Goal: Contribute content: Contribute content

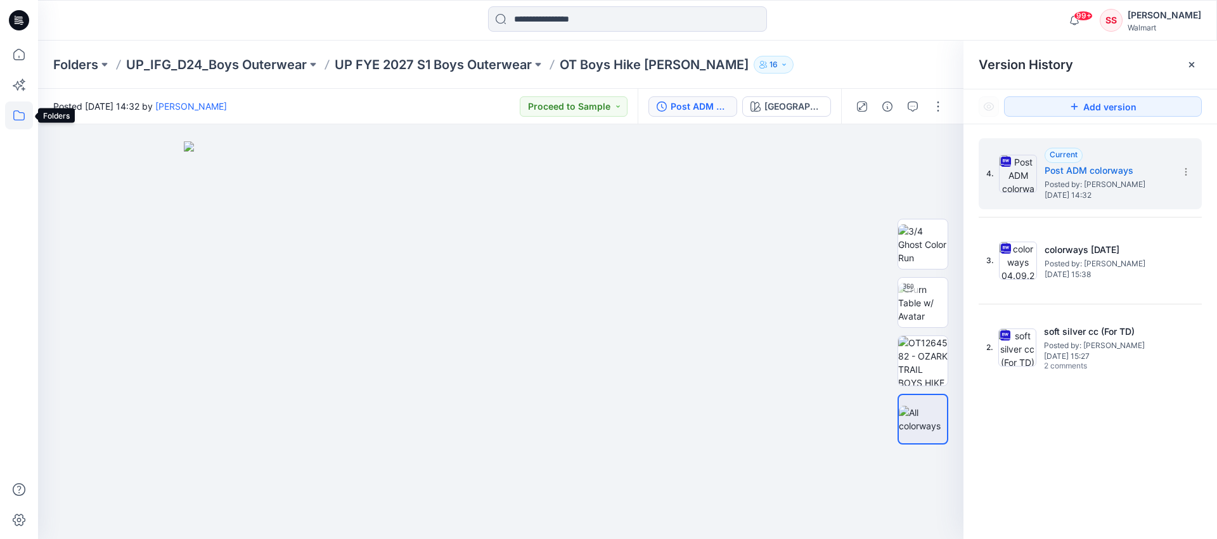
click at [32, 118] on icon at bounding box center [19, 115] width 28 height 28
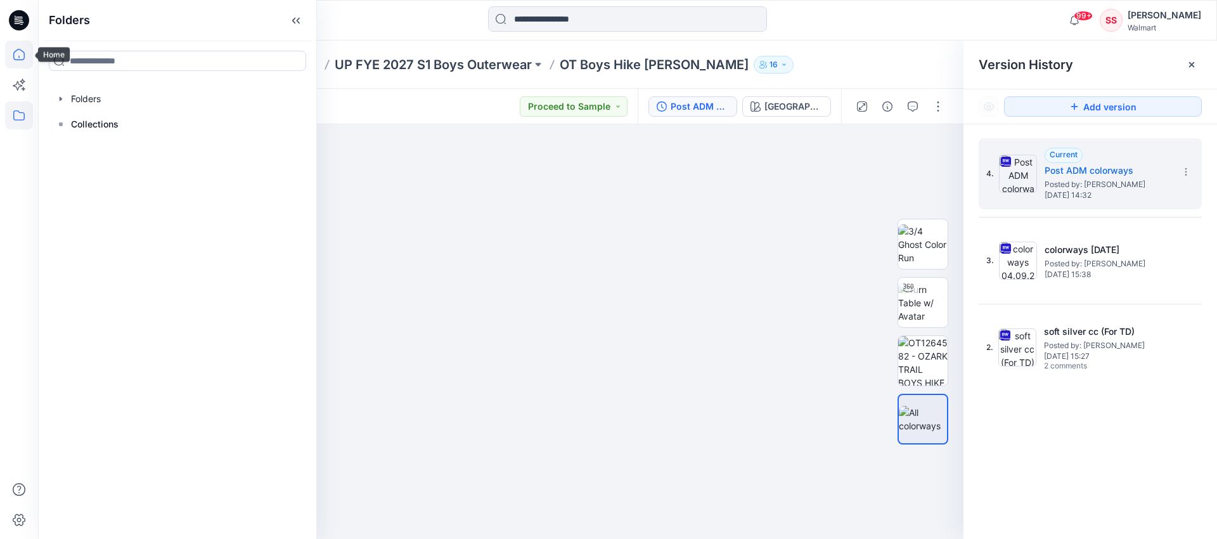
click at [15, 56] on icon at bounding box center [19, 55] width 28 height 28
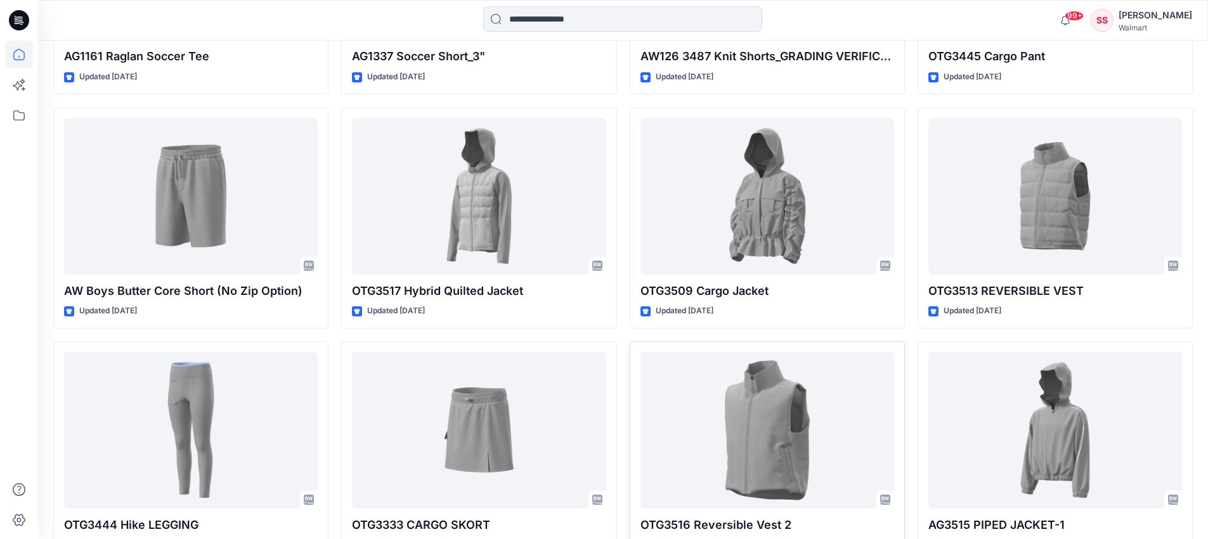
scroll to position [3895, 0]
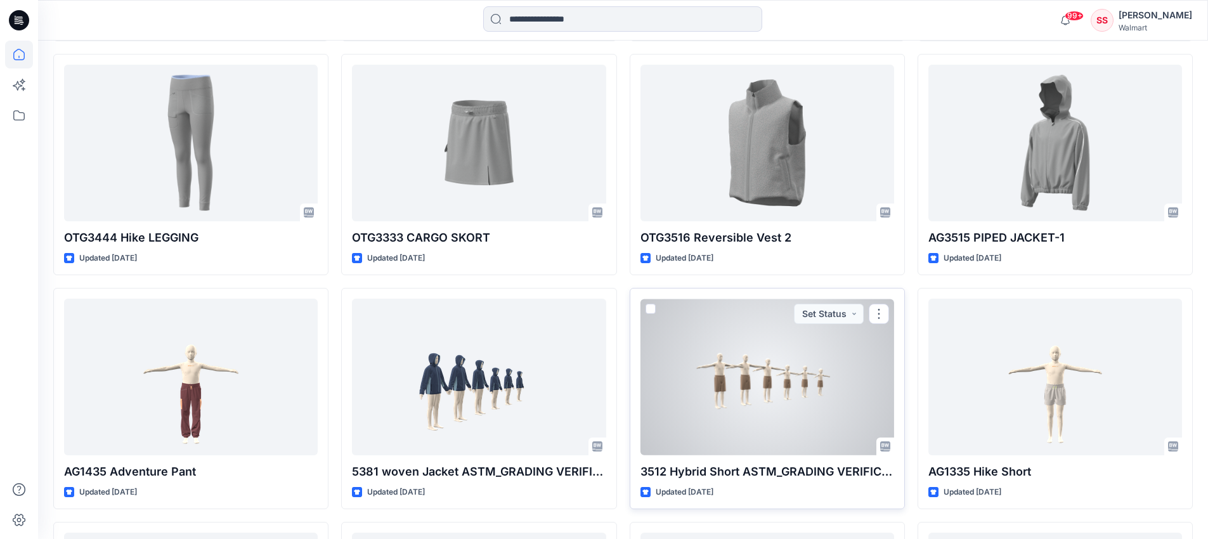
click at [688, 361] on div at bounding box center [767, 377] width 254 height 157
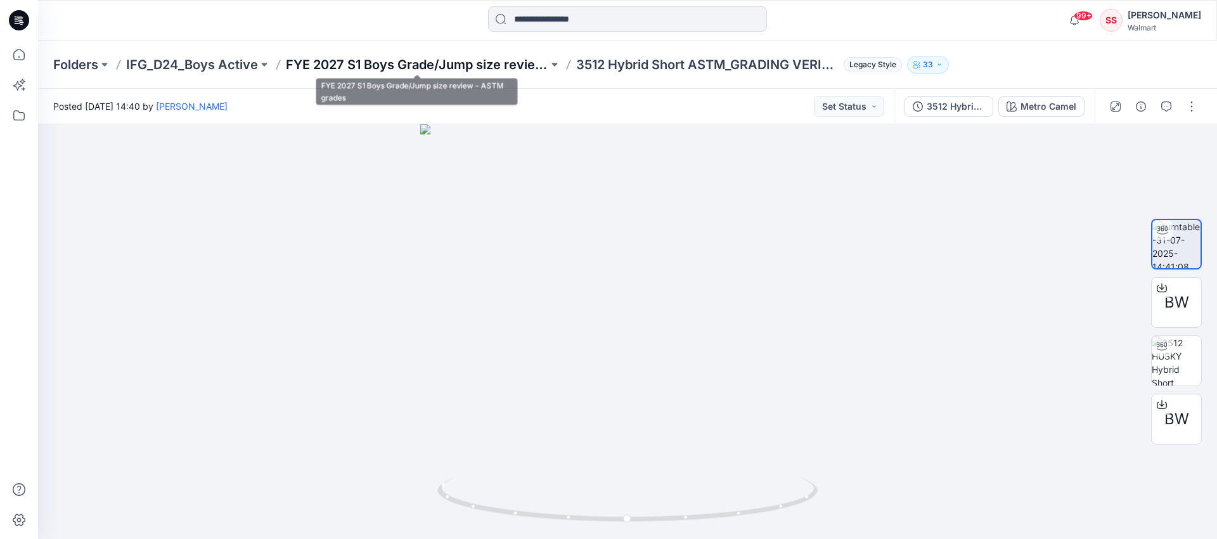
click at [318, 64] on p "FYE 2027 S1 Boys Grade/Jump size review - ASTM grades" at bounding box center [417, 65] width 262 height 18
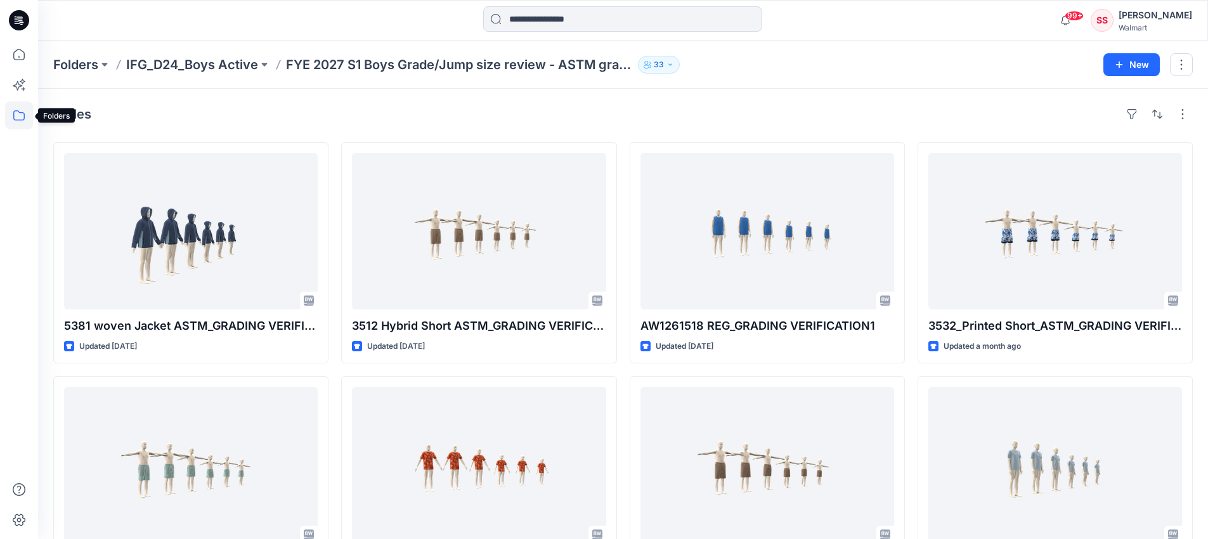
click at [19, 106] on icon at bounding box center [19, 115] width 28 height 28
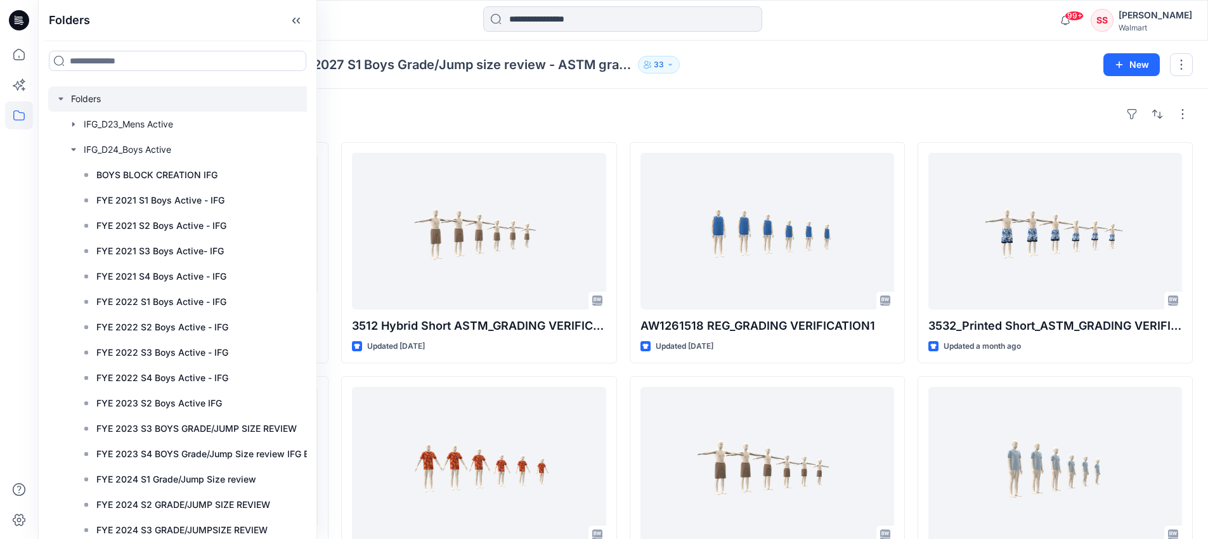
click at [75, 97] on div at bounding box center [200, 98] width 304 height 25
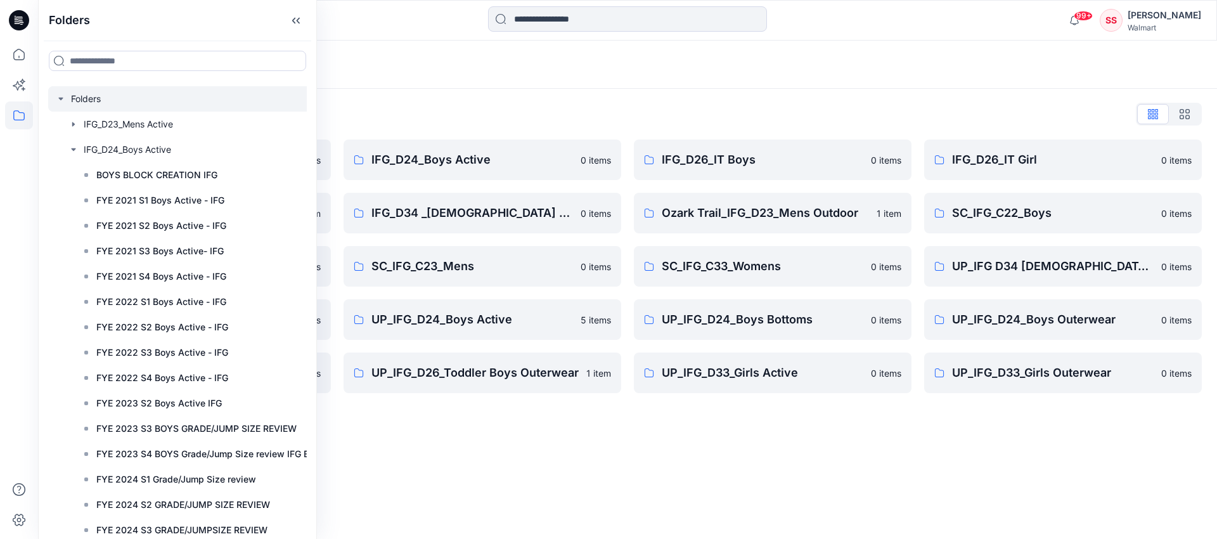
click at [524, 456] on div "Folders Folders List IFG_D23_Mens Active 0 items IFG_D33_Girls Active 1 item SC…" at bounding box center [627, 290] width 1179 height 498
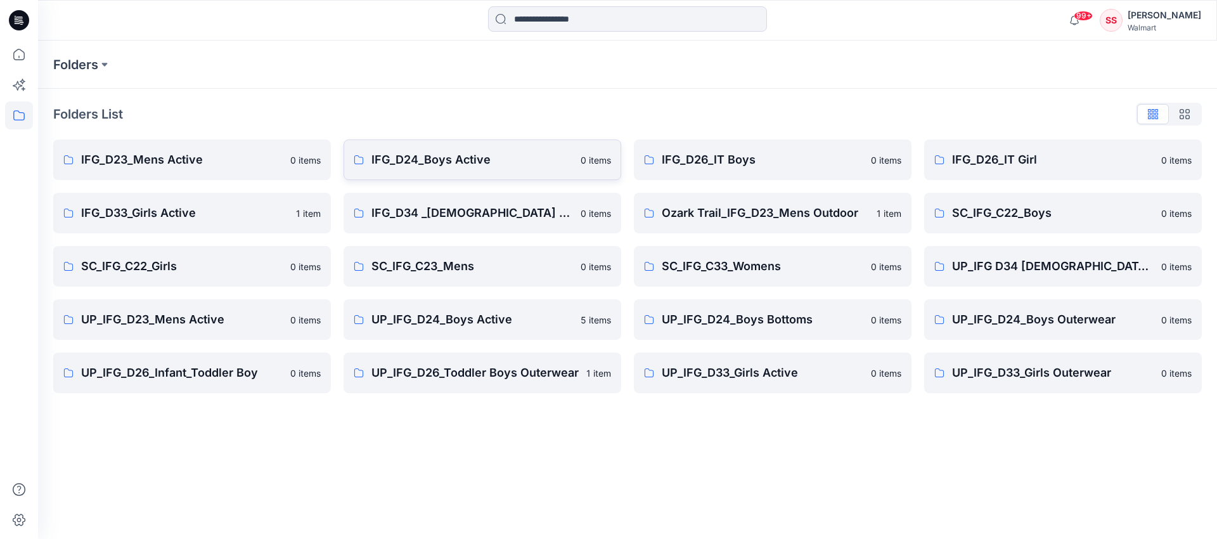
click at [437, 164] on p "IFG_D24_Boys Active" at bounding box center [472, 160] width 202 height 18
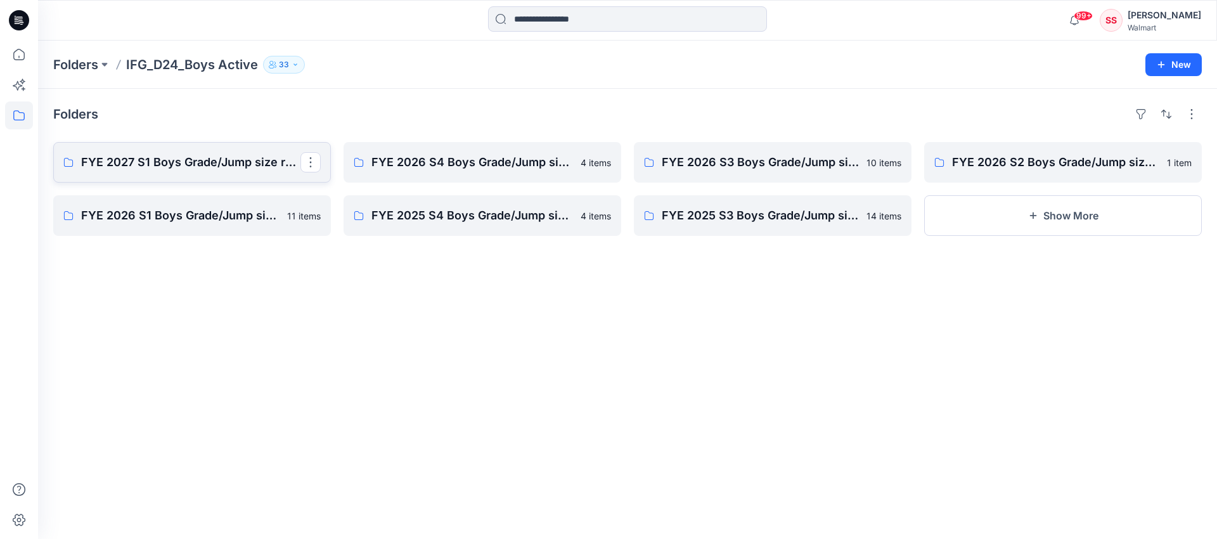
click at [236, 166] on p "FYE 2027 S1 Boys Grade/Jump size review - ASTM grades" at bounding box center [190, 162] width 219 height 18
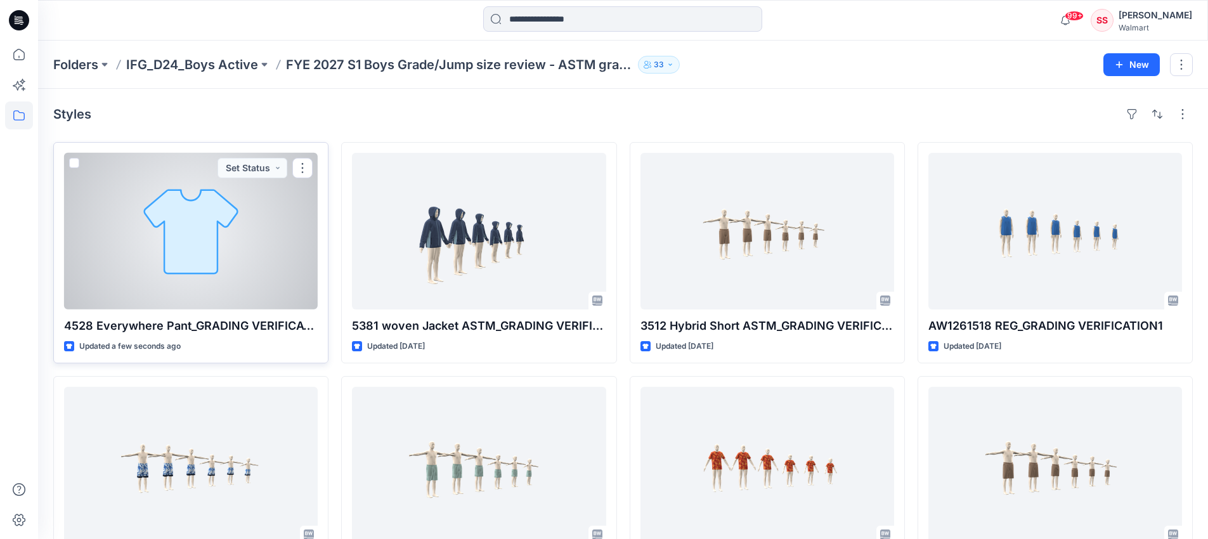
click at [246, 268] on div at bounding box center [191, 231] width 254 height 157
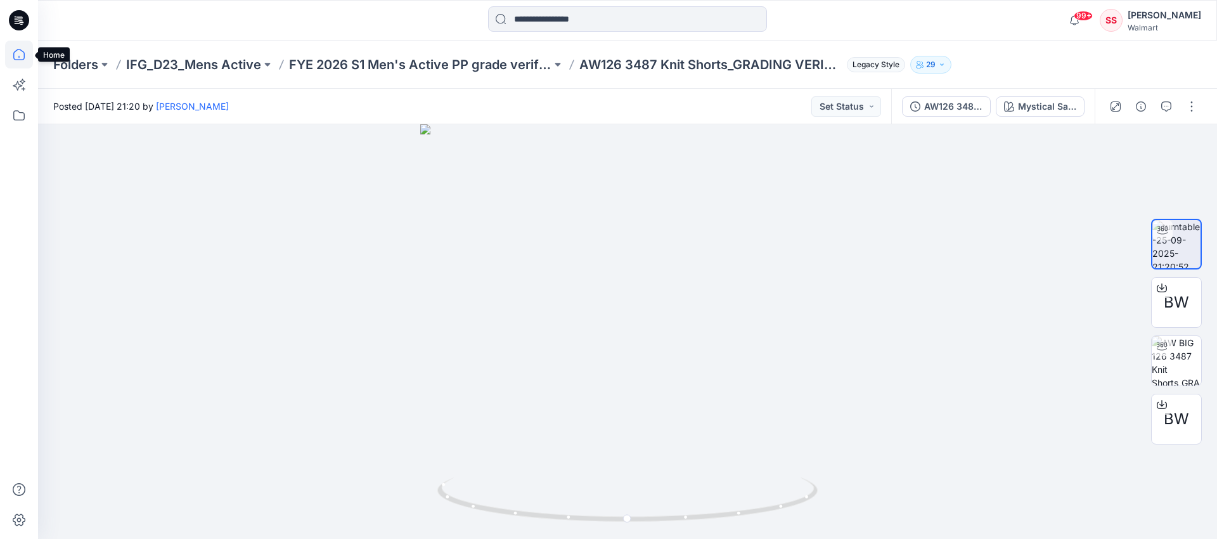
click at [14, 57] on icon at bounding box center [19, 55] width 28 height 28
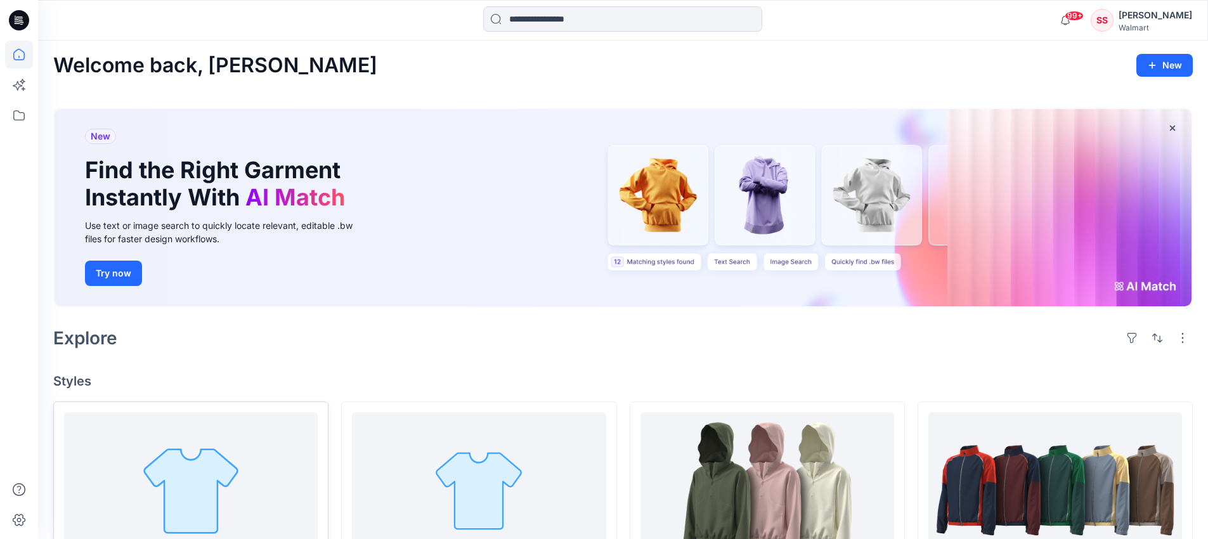
scroll to position [229, 0]
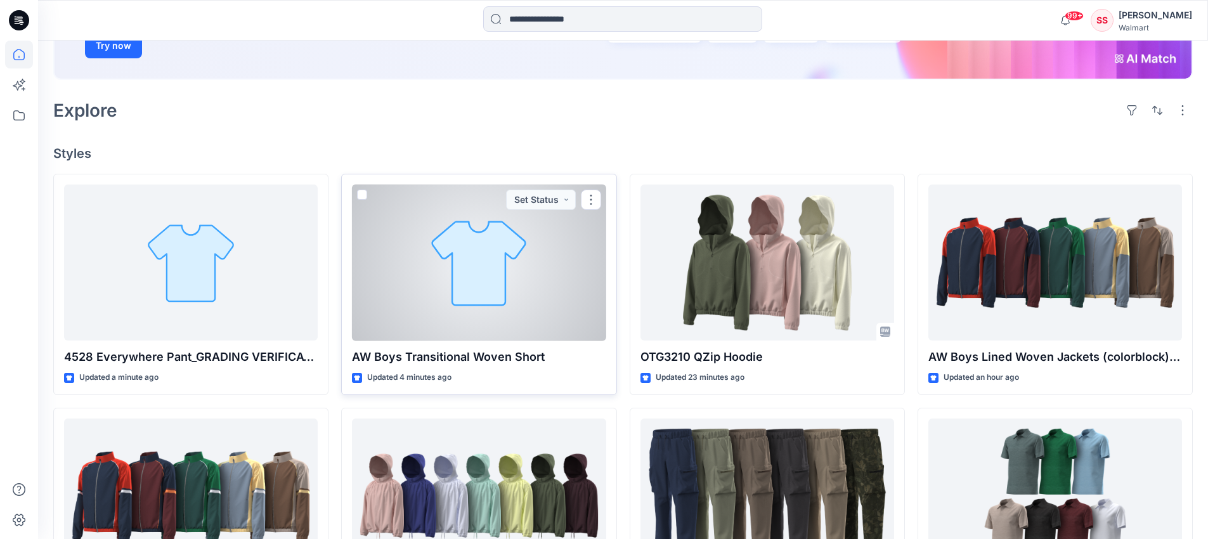
click at [425, 295] on div at bounding box center [479, 262] width 254 height 157
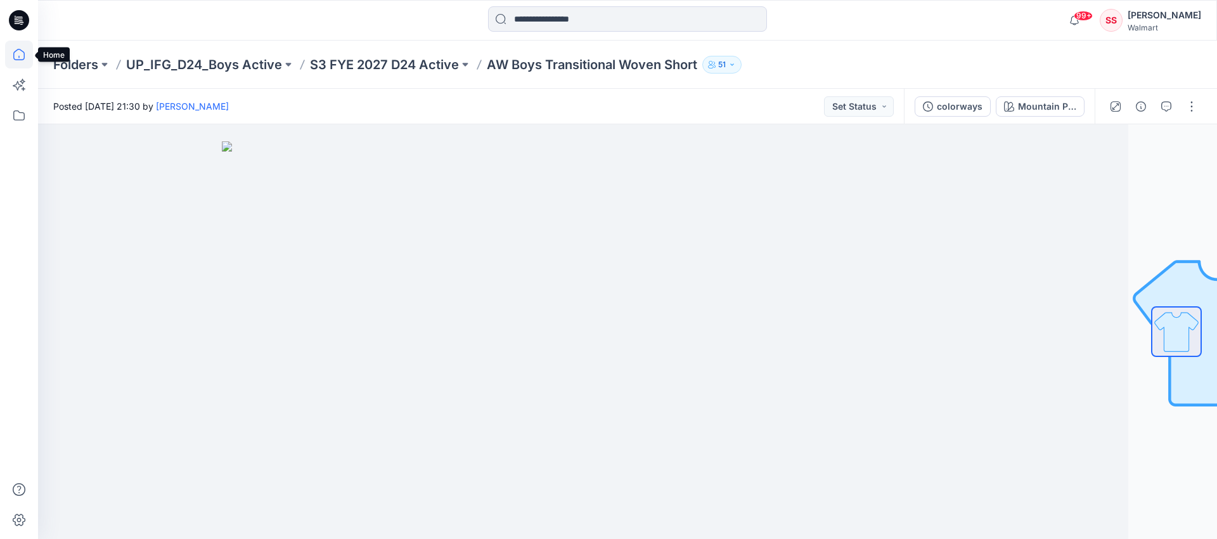
click at [16, 56] on icon at bounding box center [19, 55] width 28 height 28
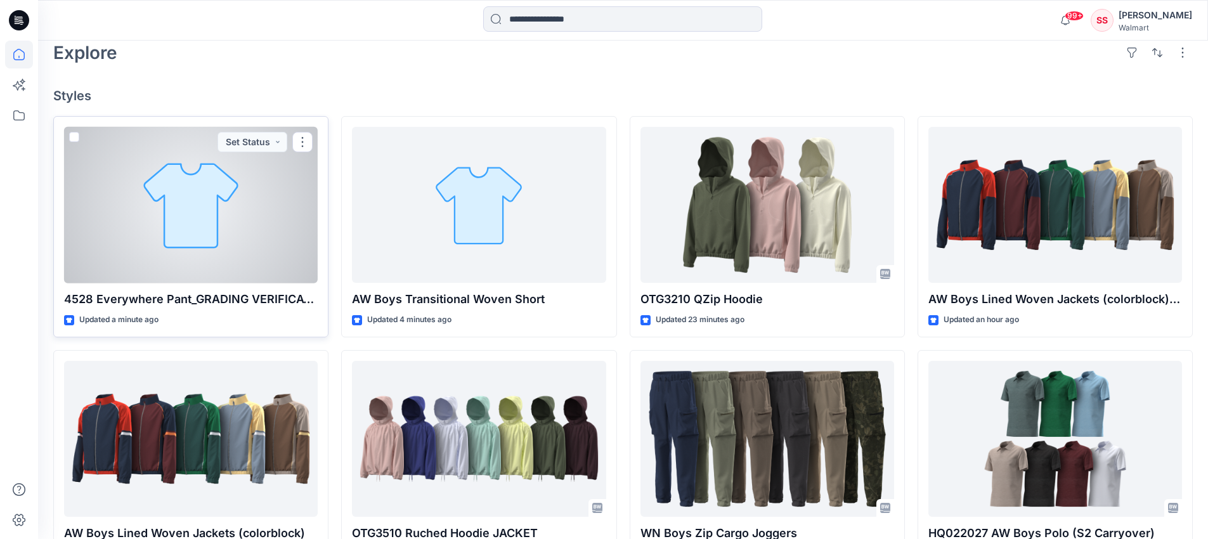
scroll to position [287, 0]
click at [103, 258] on div at bounding box center [191, 205] width 254 height 157
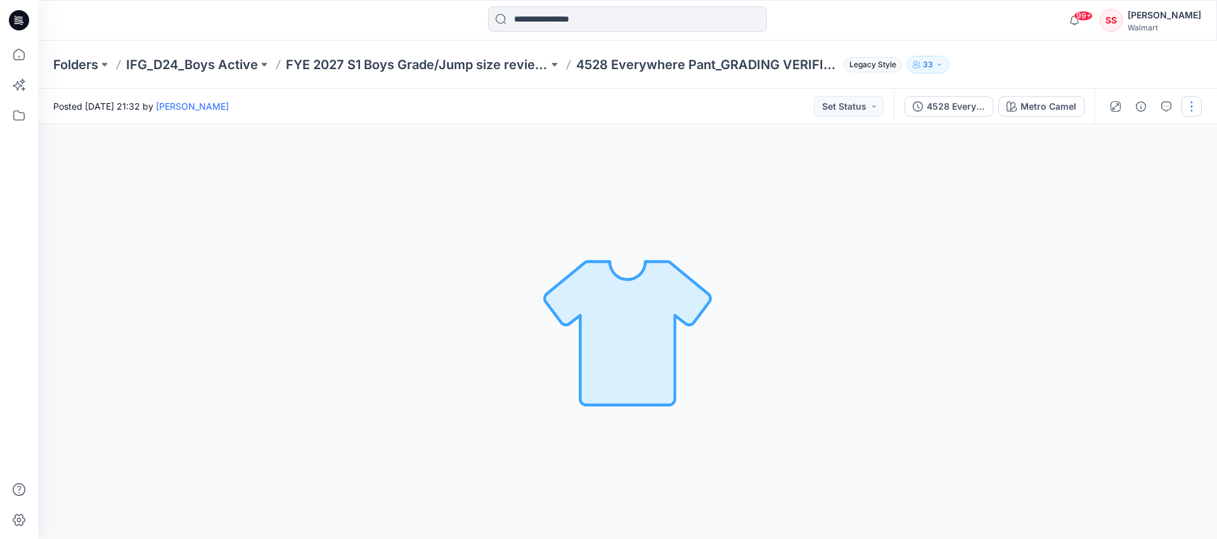
click at [1192, 103] on button "button" at bounding box center [1192, 106] width 20 height 20
click at [1112, 138] on p "Edit" at bounding box center [1111, 135] width 16 height 13
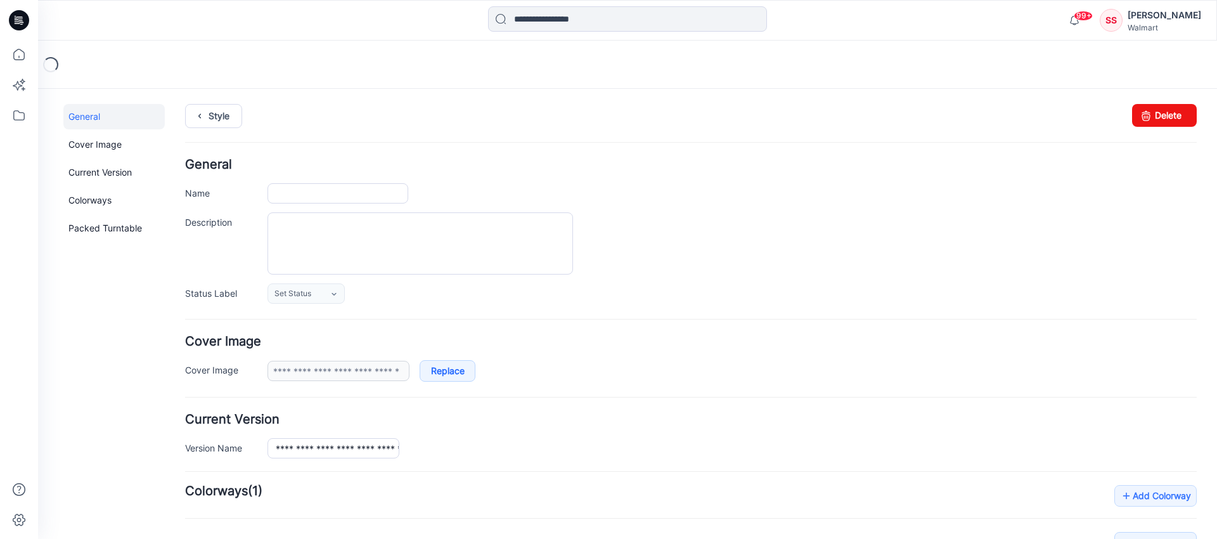
type input "**********"
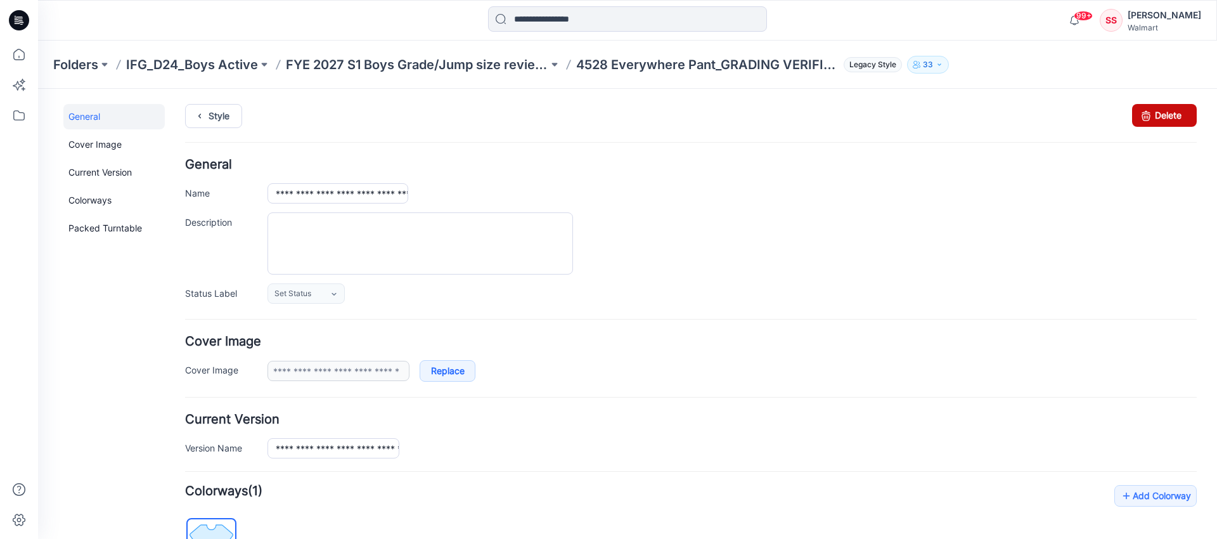
click at [1154, 114] on link "Delete" at bounding box center [1164, 115] width 65 height 23
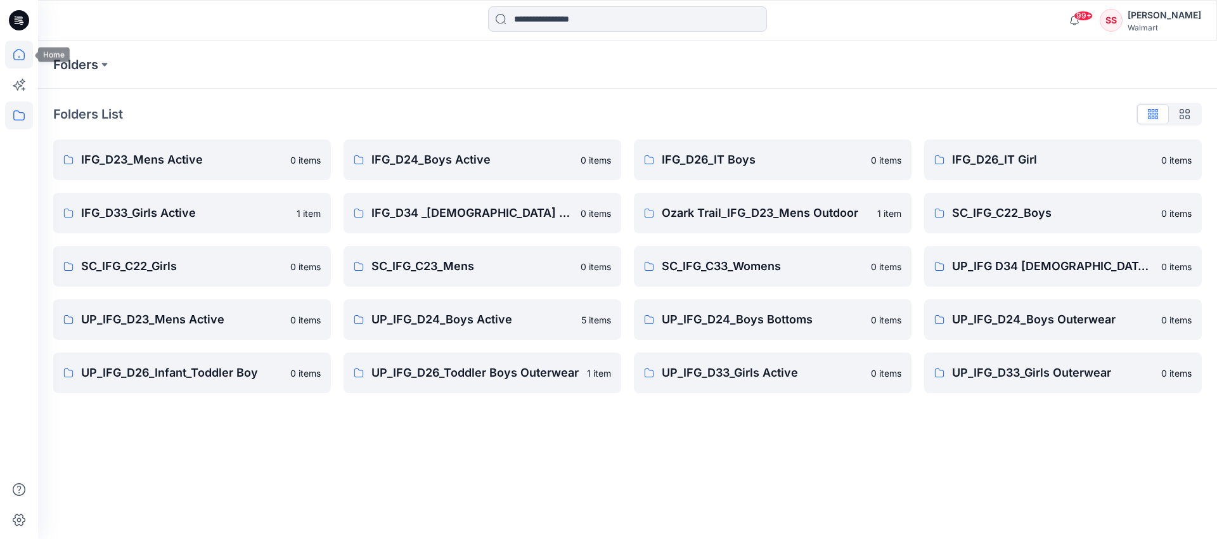
click at [15, 61] on icon at bounding box center [19, 55] width 28 height 28
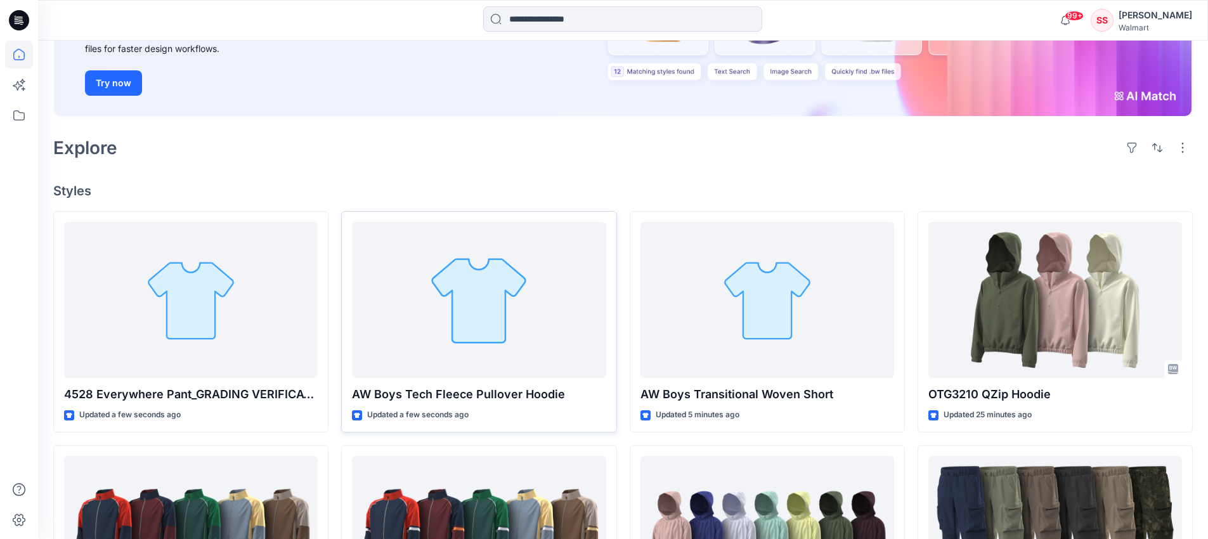
scroll to position [209, 0]
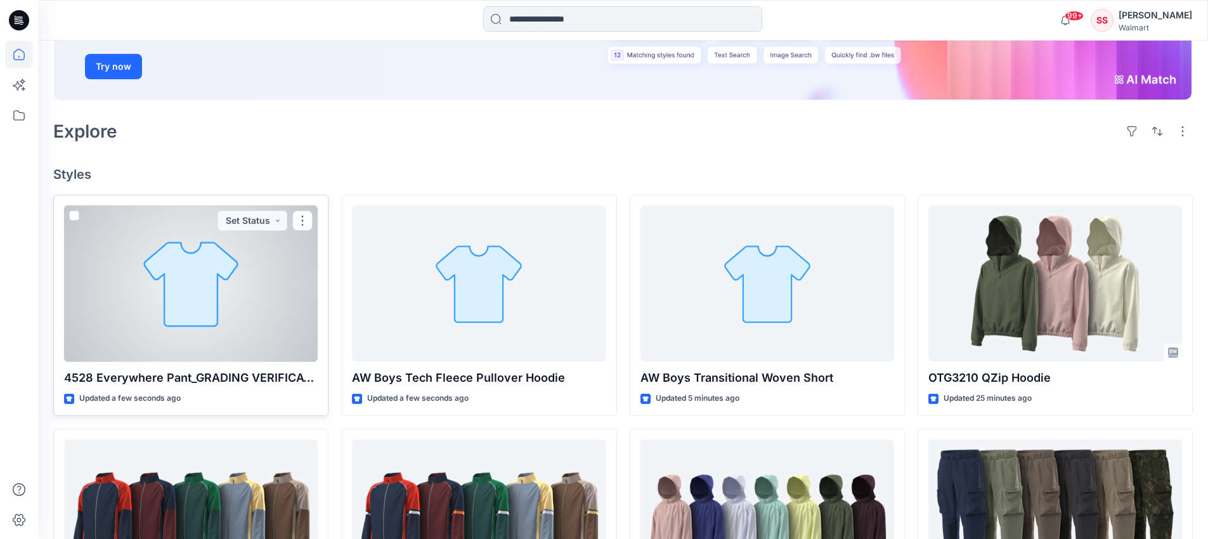
click at [207, 320] on div at bounding box center [191, 283] width 254 height 157
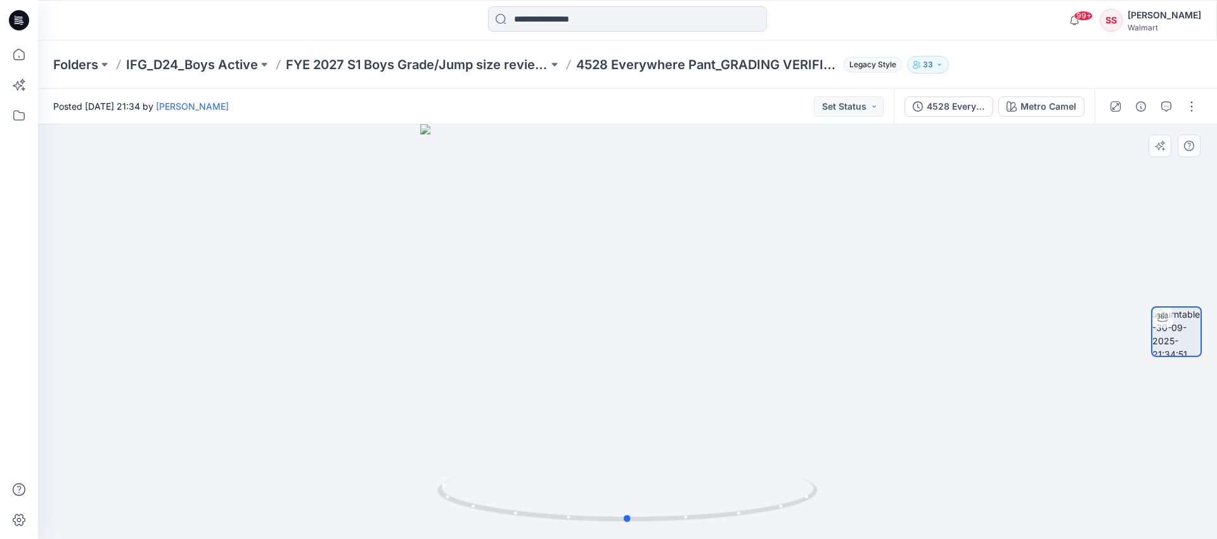
click at [873, 486] on div at bounding box center [627, 331] width 1179 height 415
drag, startPoint x: 745, startPoint y: 516, endPoint x: 618, endPoint y: 507, distance: 127.7
click at [617, 510] on icon at bounding box center [628, 501] width 383 height 48
drag, startPoint x: 522, startPoint y: 515, endPoint x: 792, endPoint y: 433, distance: 282.1
click at [792, 433] on div at bounding box center [627, 331] width 1179 height 415
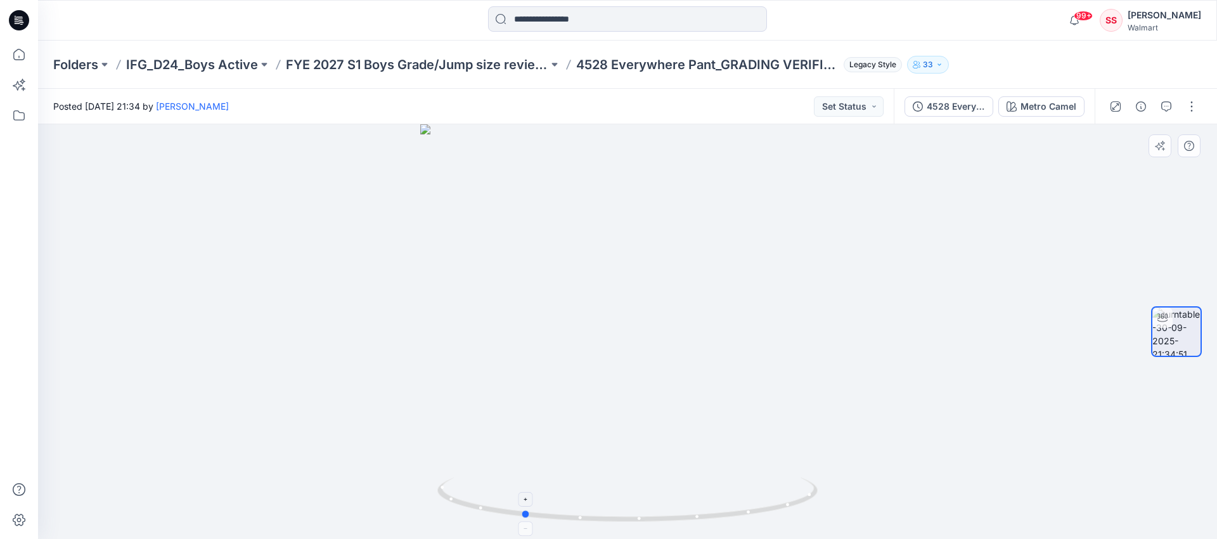
drag, startPoint x: 757, startPoint y: 511, endPoint x: 513, endPoint y: 517, distance: 244.8
click at [512, 521] on icon at bounding box center [628, 501] width 383 height 48
drag, startPoint x: 470, startPoint y: 504, endPoint x: 513, endPoint y: 495, distance: 44.0
click at [513, 500] on icon at bounding box center [628, 501] width 383 height 48
click at [1194, 105] on button "button" at bounding box center [1192, 106] width 20 height 20
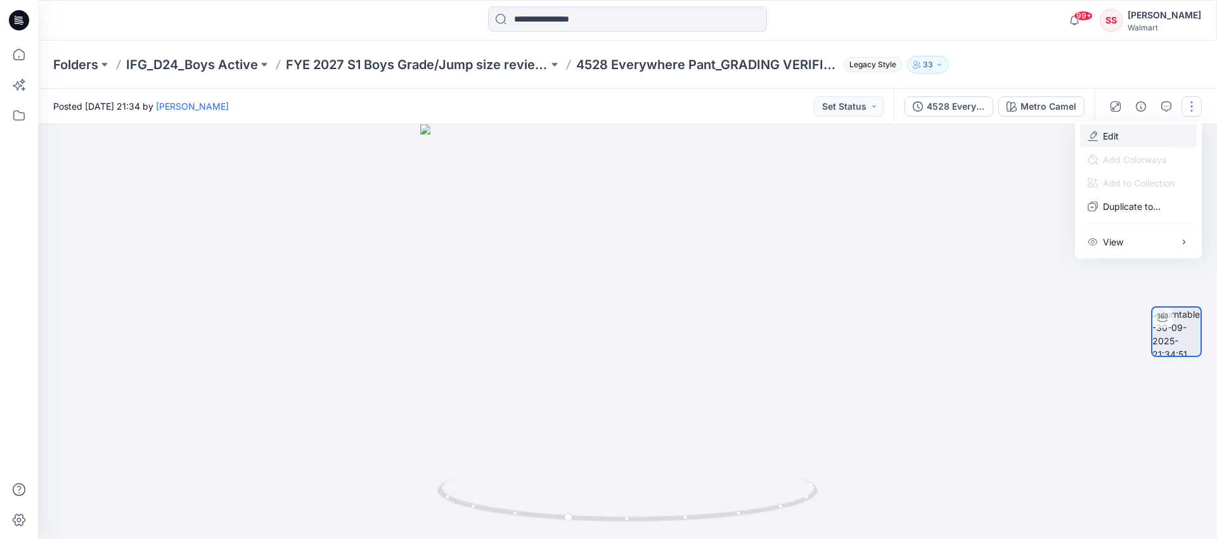
click at [1111, 136] on p "Edit" at bounding box center [1111, 135] width 16 height 13
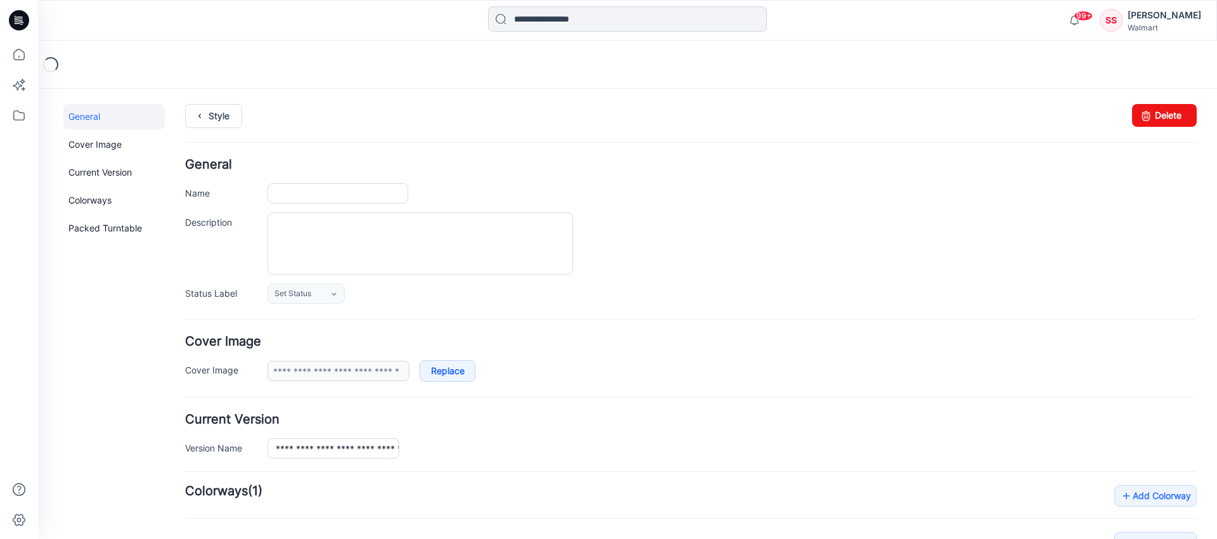
type input "**********"
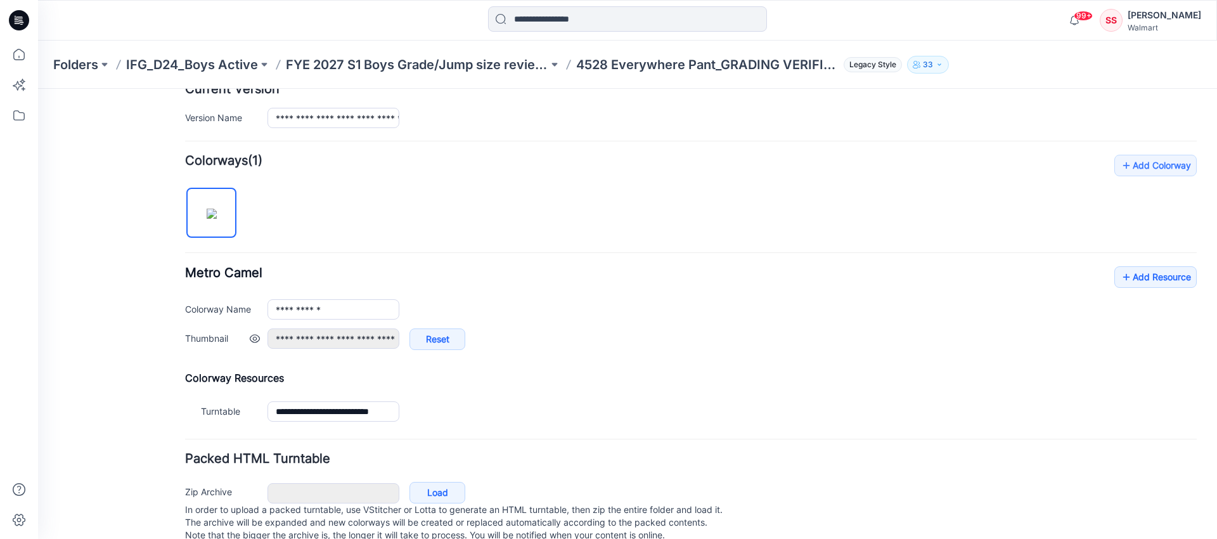
scroll to position [338, 0]
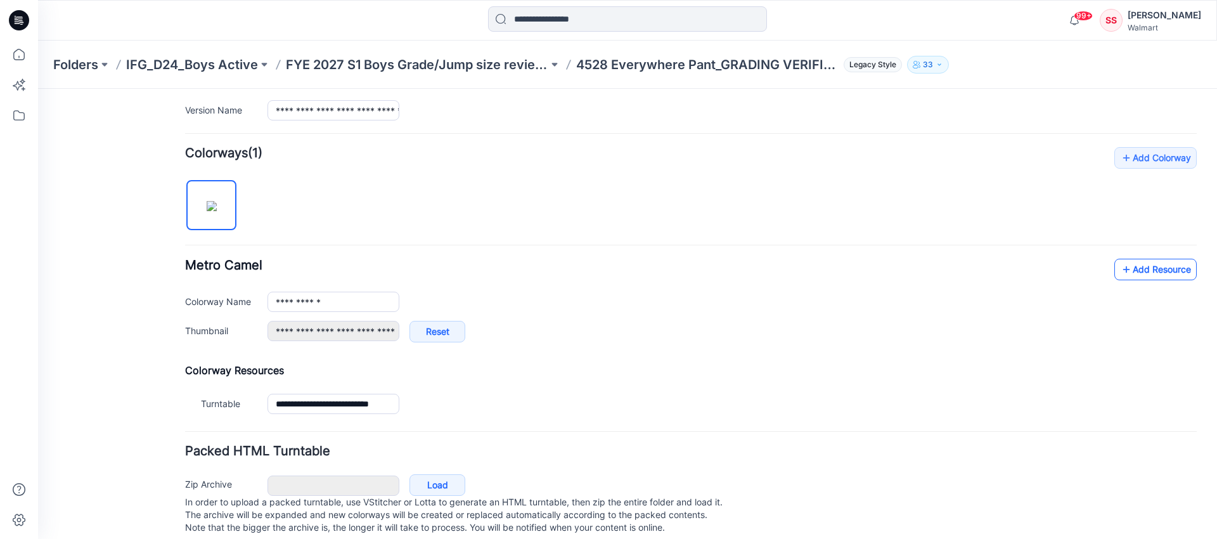
click at [1127, 267] on link "Add Resource" at bounding box center [1155, 270] width 82 height 22
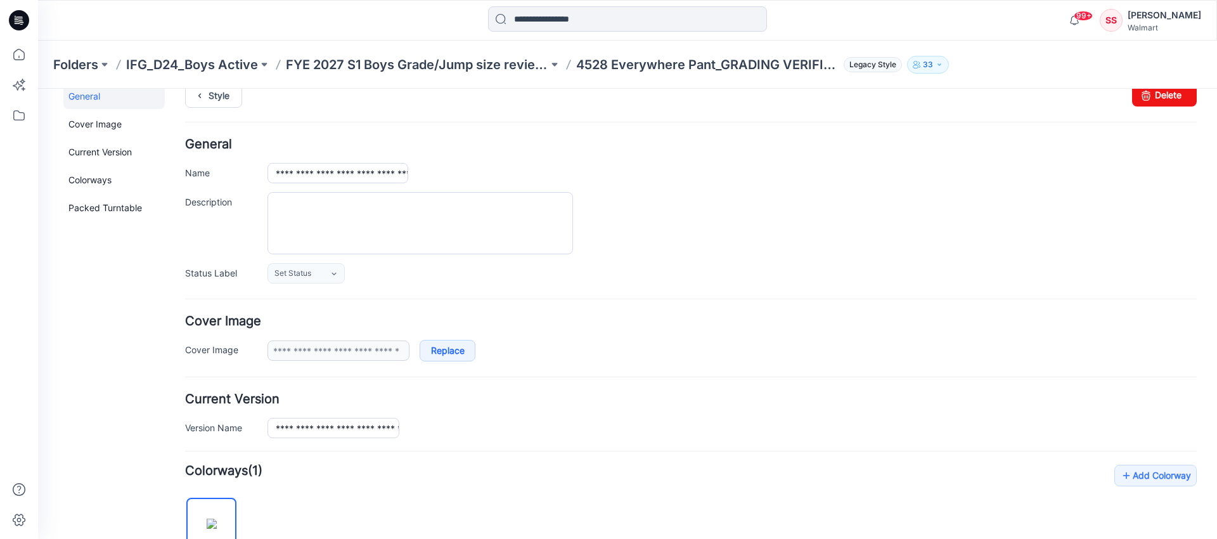
scroll to position [0, 0]
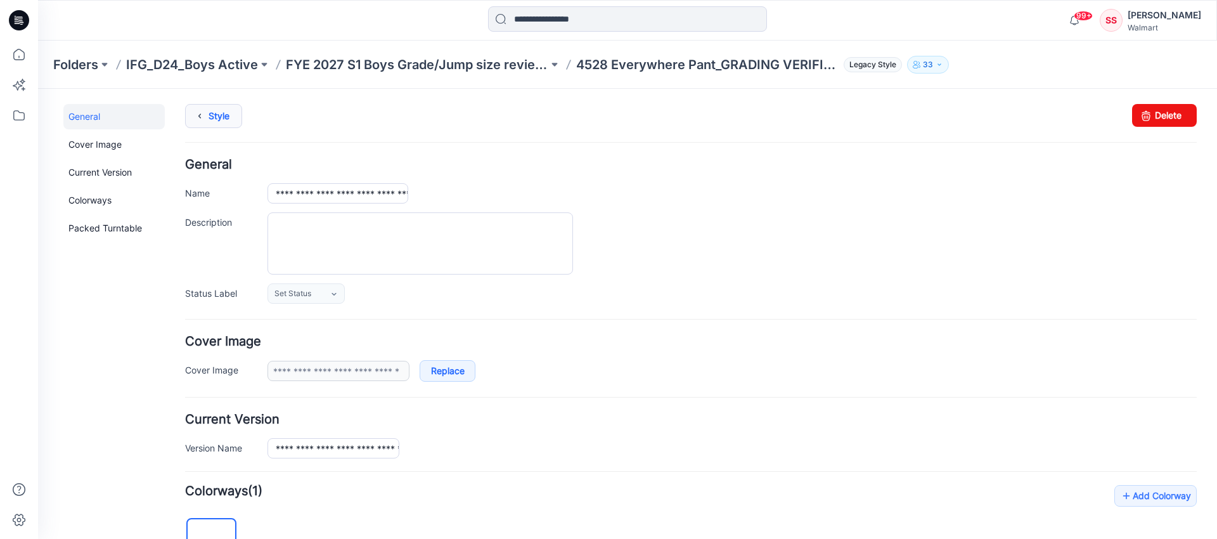
click at [206, 119] on icon at bounding box center [200, 116] width 18 height 23
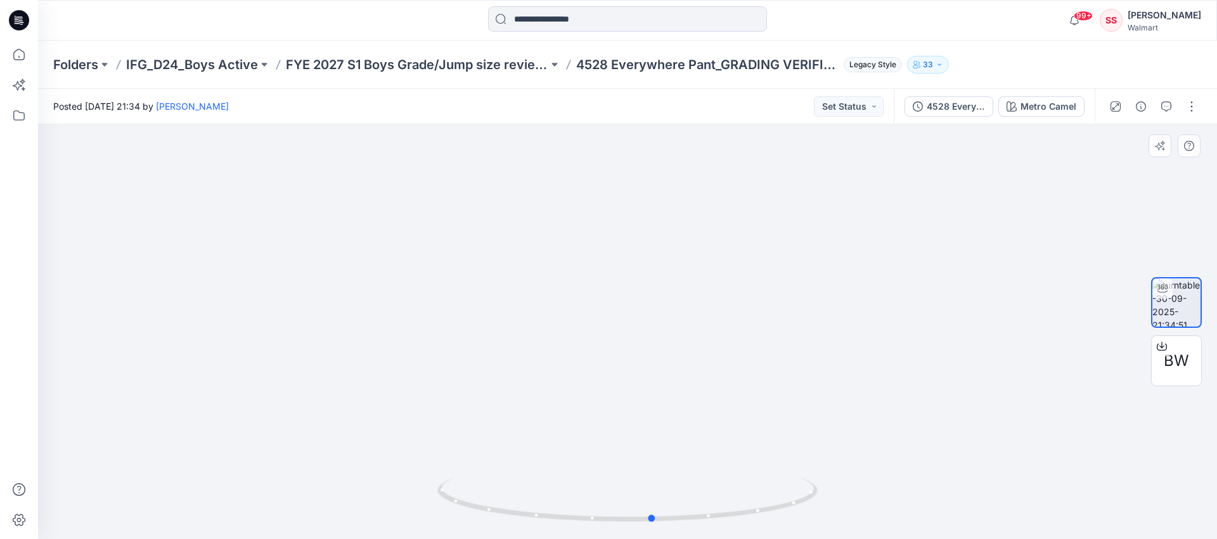
drag, startPoint x: 657, startPoint y: 524, endPoint x: 683, endPoint y: 472, distance: 57.3
click at [683, 472] on div at bounding box center [627, 331] width 1179 height 415
drag, startPoint x: 634, startPoint y: 521, endPoint x: 427, endPoint y: 487, distance: 209.4
click at [414, 506] on div at bounding box center [627, 331] width 1179 height 415
drag, startPoint x: 453, startPoint y: 496, endPoint x: 619, endPoint y: 465, distance: 169.6
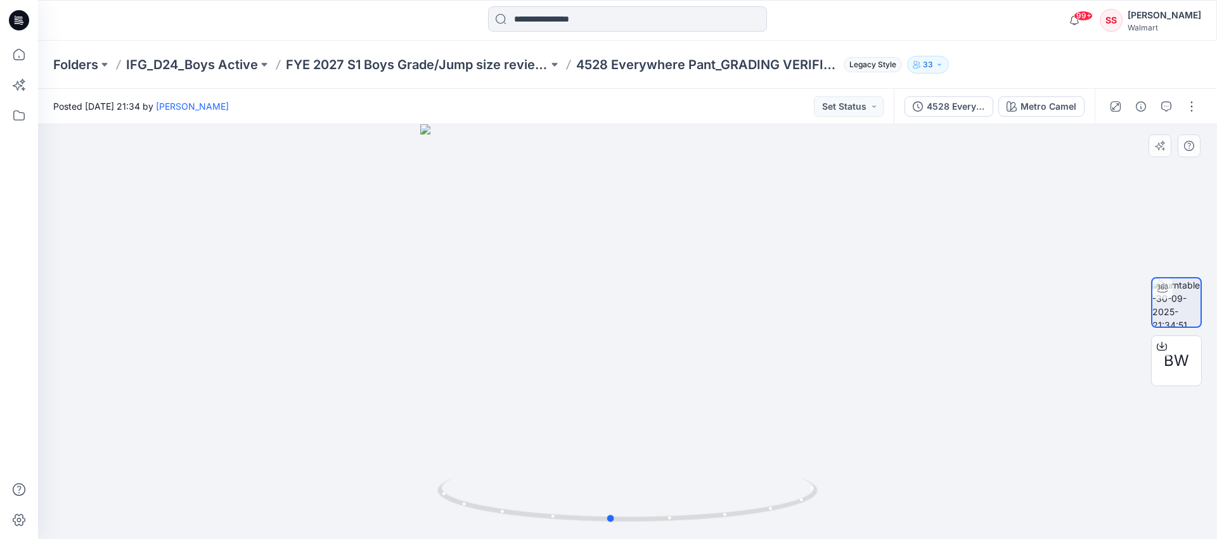
click at [623, 468] on div at bounding box center [627, 331] width 1179 height 415
drag, startPoint x: 507, startPoint y: 508, endPoint x: 551, endPoint y: 509, distance: 44.4
click at [551, 509] on icon at bounding box center [628, 501] width 383 height 48
drag, startPoint x: 742, startPoint y: 513, endPoint x: 683, endPoint y: 525, distance: 60.2
click at [683, 525] on div at bounding box center [627, 506] width 380 height 63
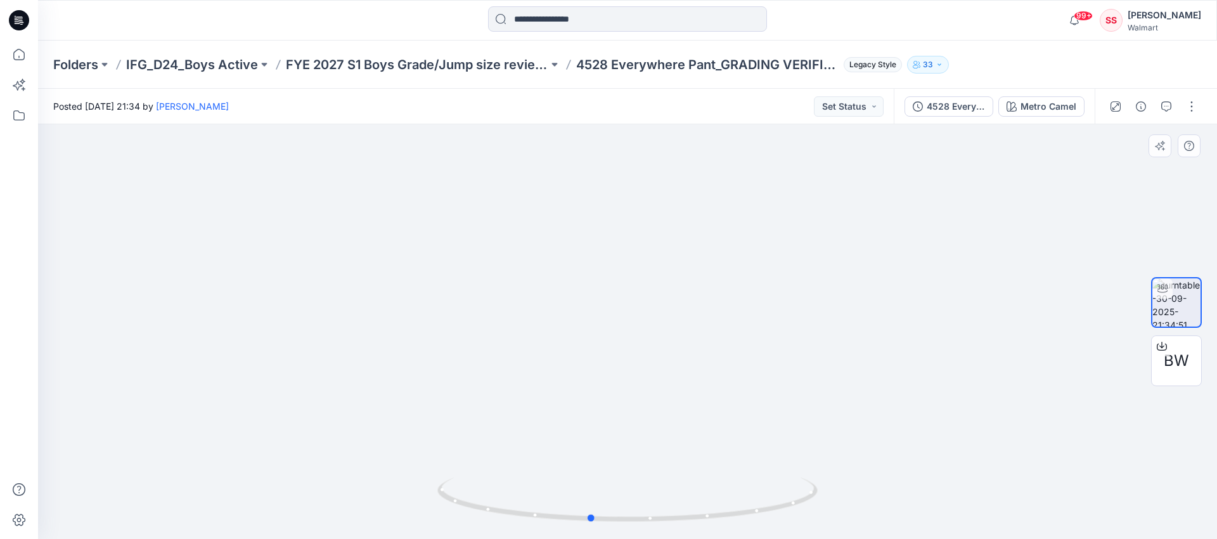
drag, startPoint x: 709, startPoint y: 522, endPoint x: 666, endPoint y: 525, distance: 43.2
click at [666, 525] on div at bounding box center [627, 506] width 380 height 63
drag, startPoint x: 506, startPoint y: 514, endPoint x: 577, endPoint y: 517, distance: 70.4
click at [577, 517] on icon at bounding box center [628, 501] width 383 height 48
drag, startPoint x: 790, startPoint y: 505, endPoint x: 766, endPoint y: 491, distance: 27.5
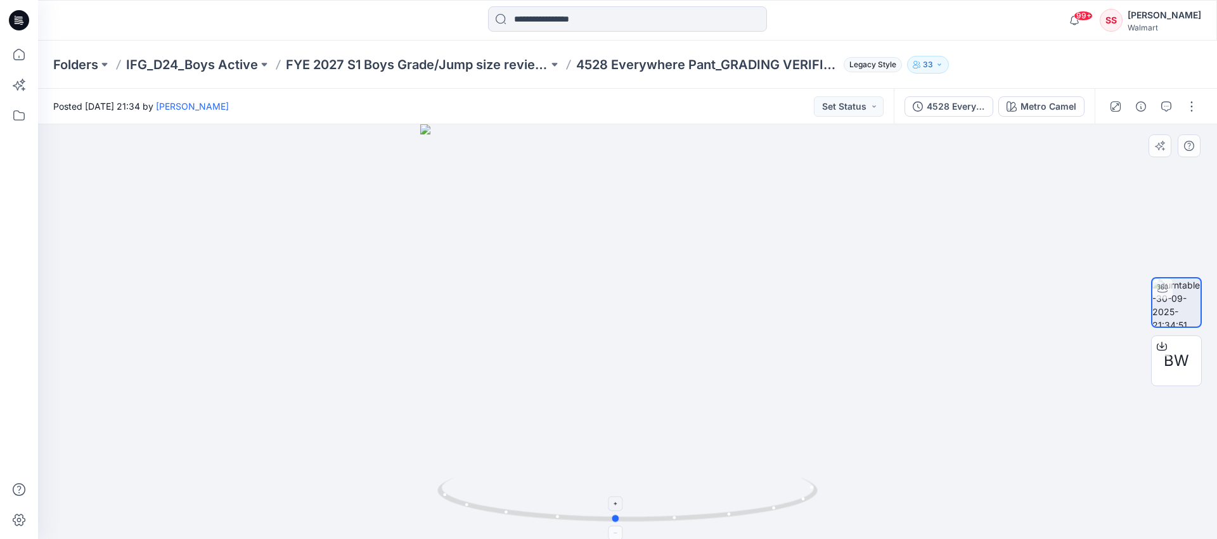
click at [769, 498] on icon at bounding box center [628, 501] width 383 height 48
